Goal: Find specific page/section: Find specific page/section

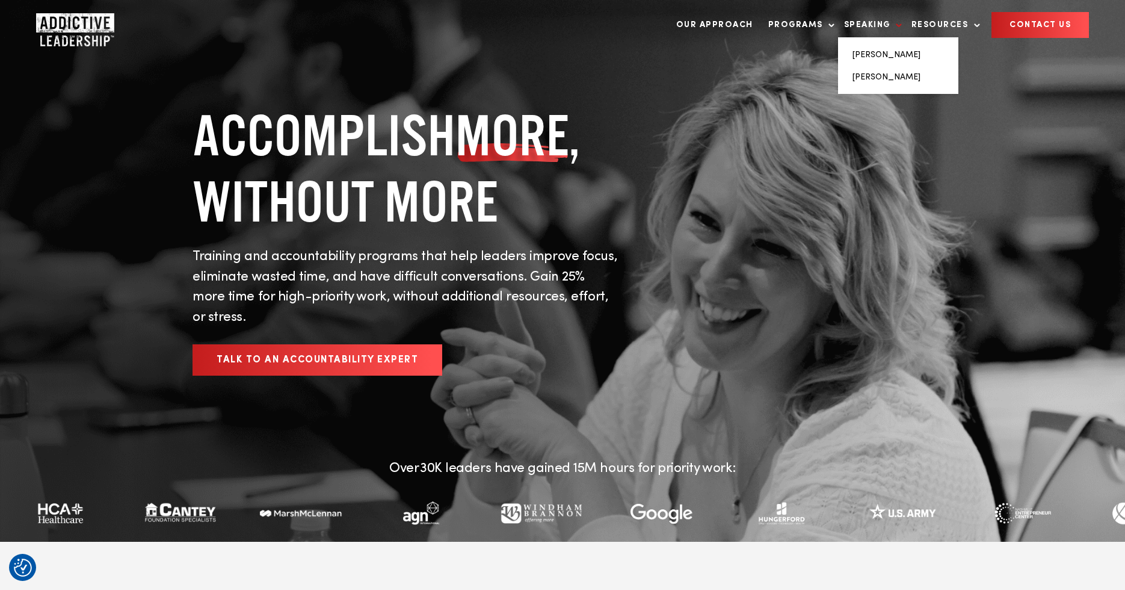
click at [867, 20] on link "Speaking" at bounding box center [870, 25] width 64 height 25
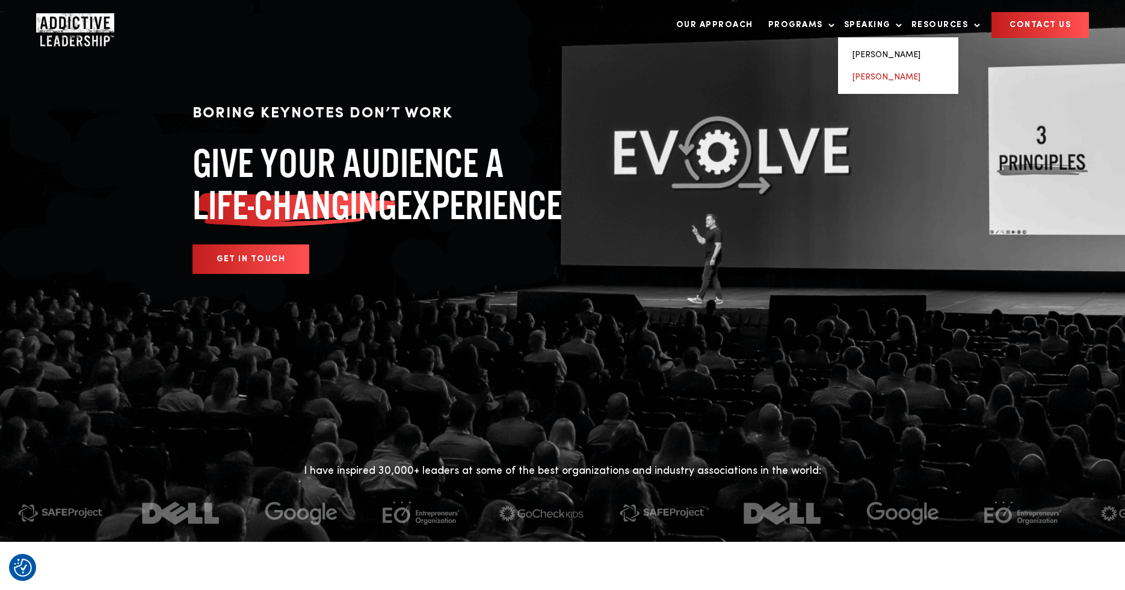
click at [874, 73] on link "[PERSON_NAME]" at bounding box center [887, 77] width 68 height 8
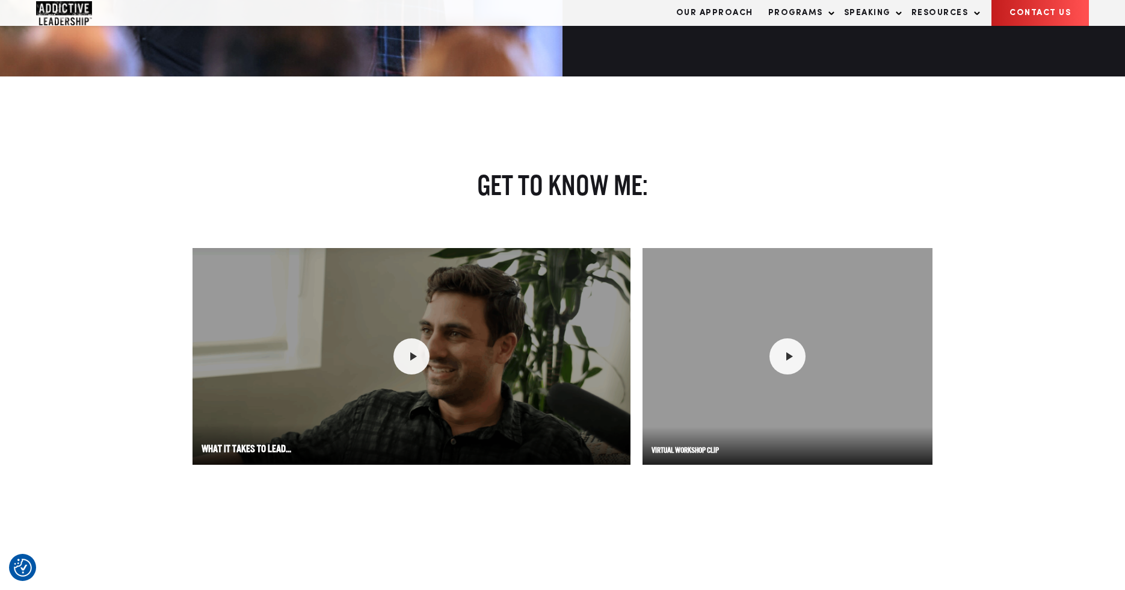
scroll to position [1640, 0]
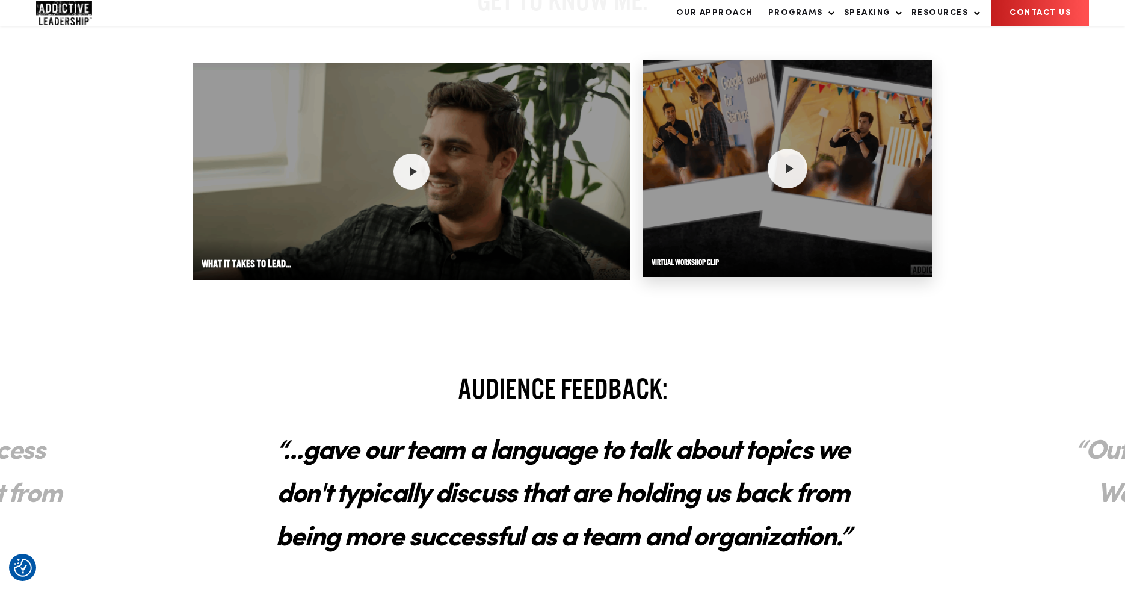
click at [785, 164] on icon at bounding box center [788, 169] width 16 height 16
